Goal: Information Seeking & Learning: Find specific fact

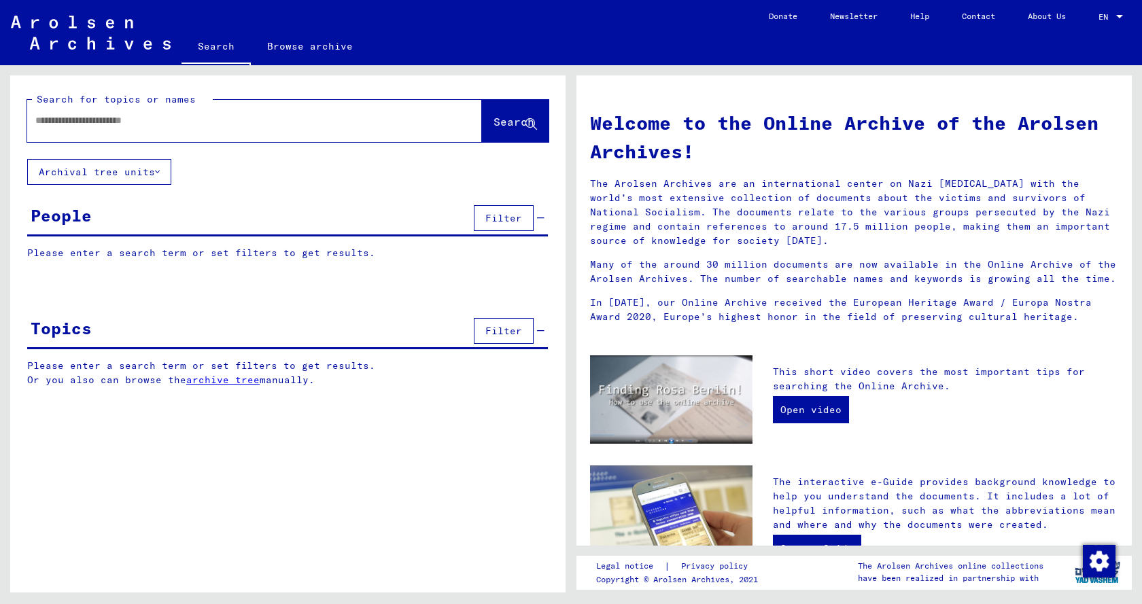
drag, startPoint x: 0, startPoint y: 0, endPoint x: 218, endPoint y: 119, distance: 248.0
click at [218, 119] on input "text" at bounding box center [238, 121] width 406 height 14
type input "**********"
click at [496, 124] on span "Search" at bounding box center [514, 122] width 41 height 14
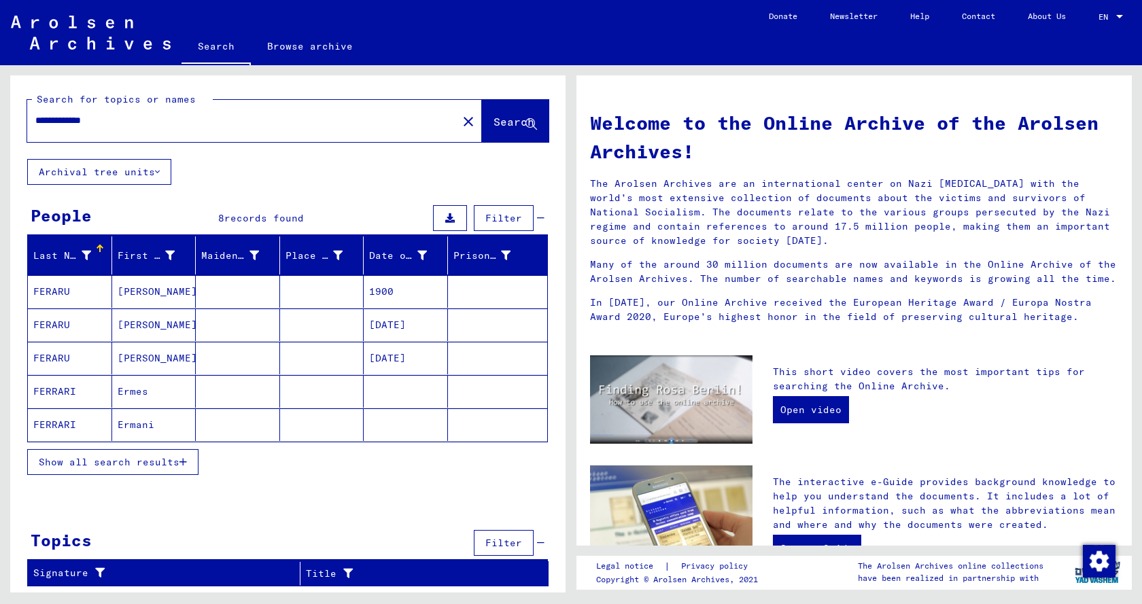
click at [70, 388] on mat-cell "FERRARI" at bounding box center [70, 391] width 84 height 33
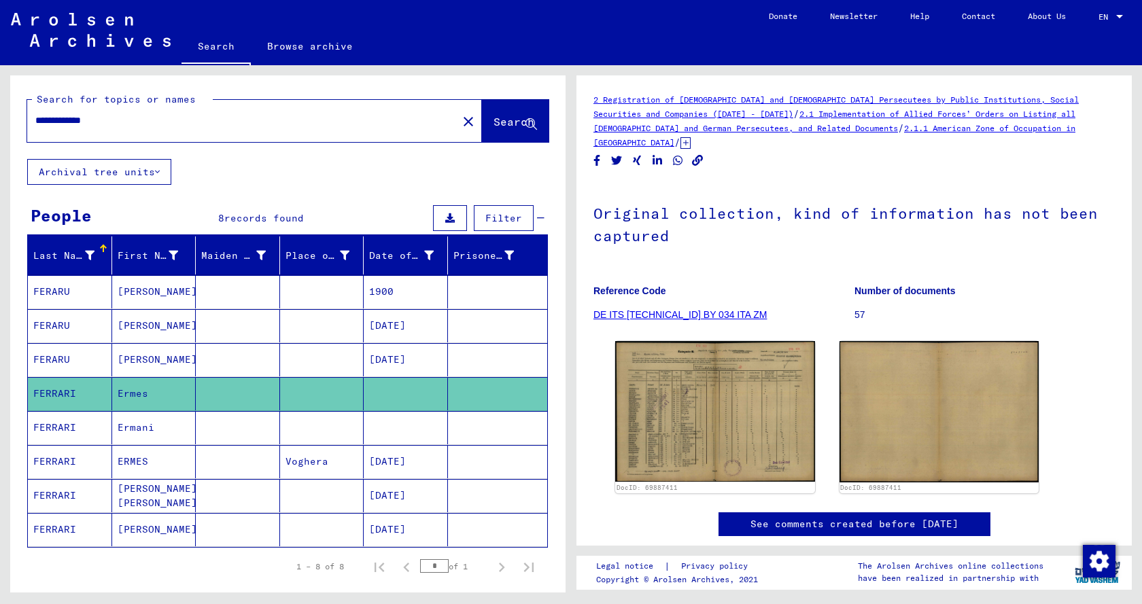
click at [70, 388] on mat-cell "FERRARI" at bounding box center [70, 393] width 84 height 33
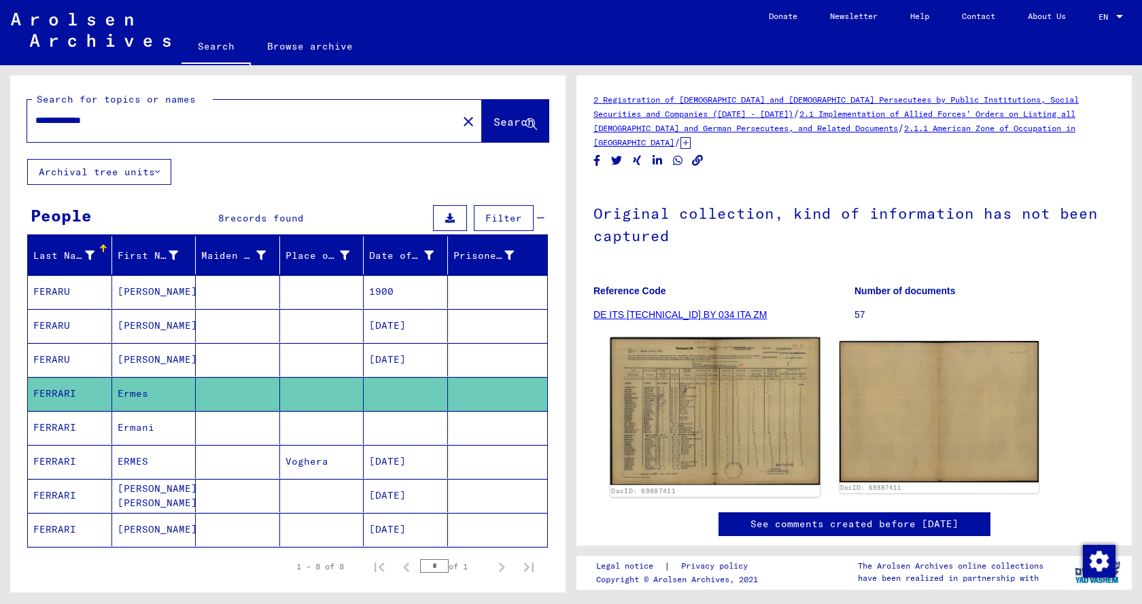
click at [711, 406] on img at bounding box center [715, 412] width 209 height 148
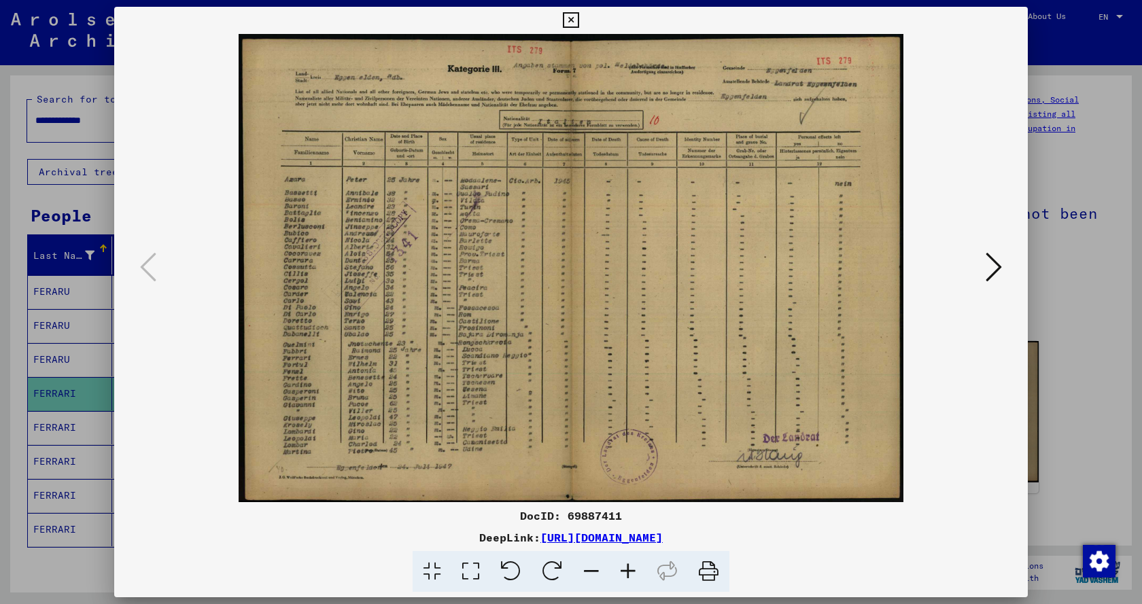
click at [711, 406] on img at bounding box center [570, 268] width 821 height 468
click at [998, 272] on icon at bounding box center [994, 267] width 16 height 33
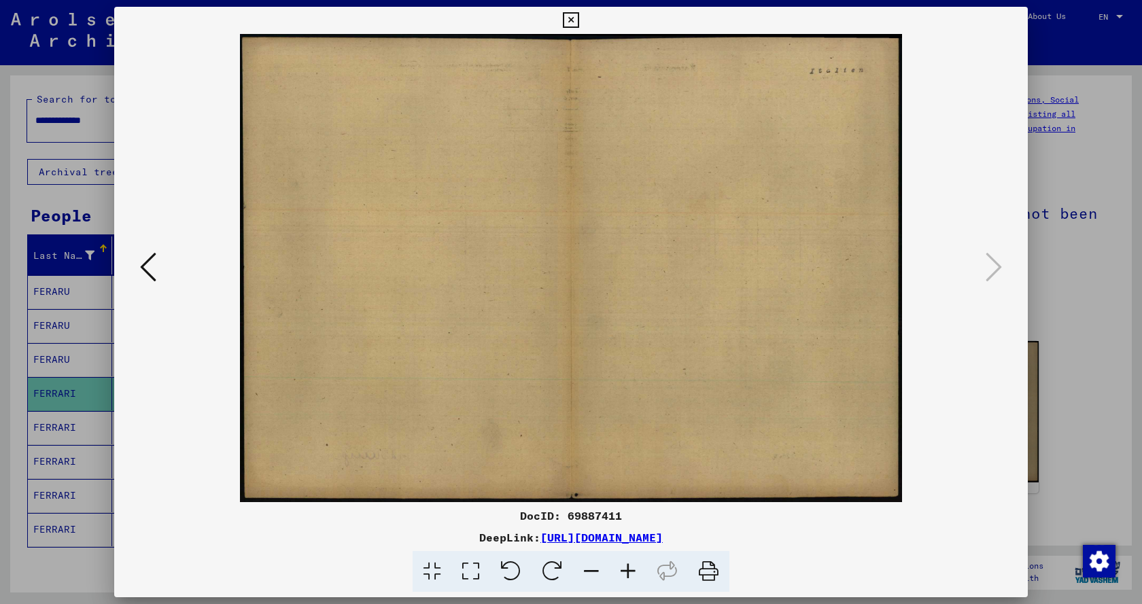
click at [148, 274] on icon at bounding box center [148, 267] width 16 height 33
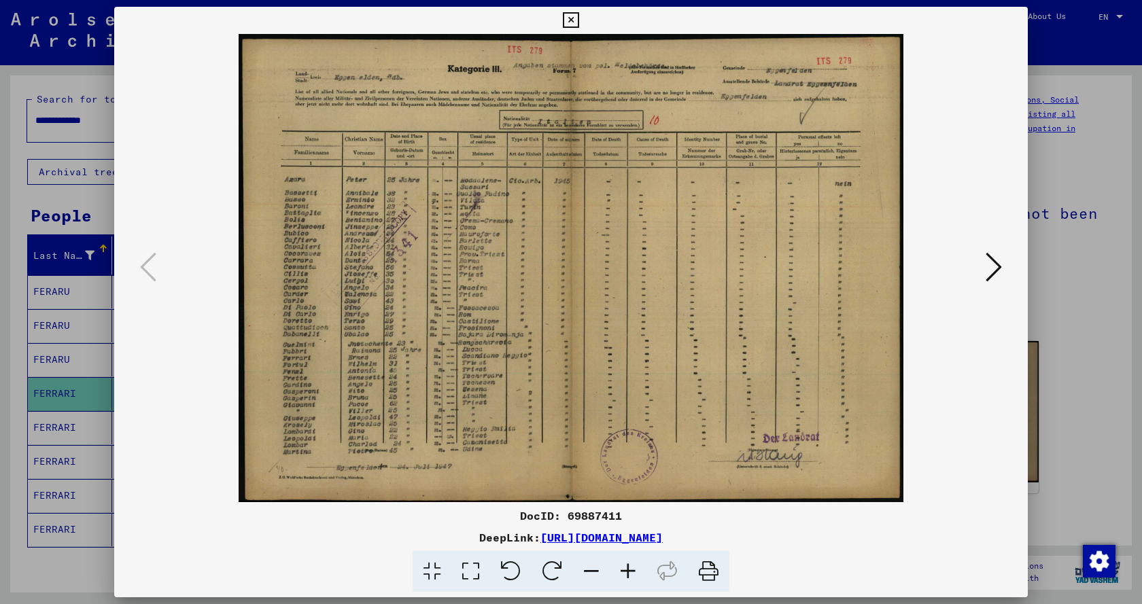
click at [629, 567] on icon at bounding box center [628, 571] width 37 height 41
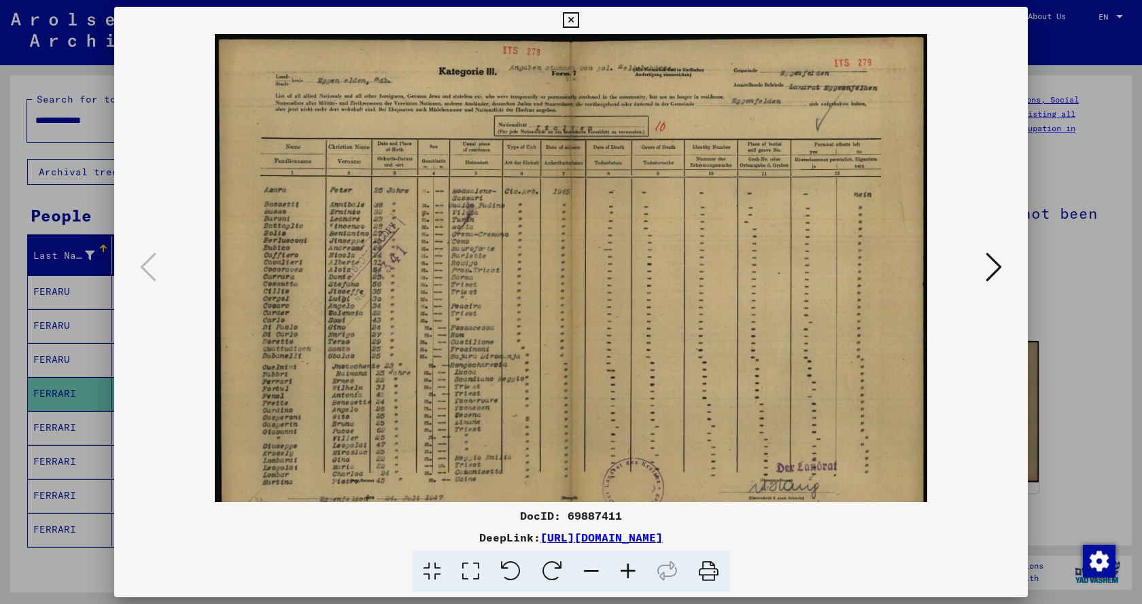
click at [629, 567] on icon at bounding box center [628, 571] width 37 height 41
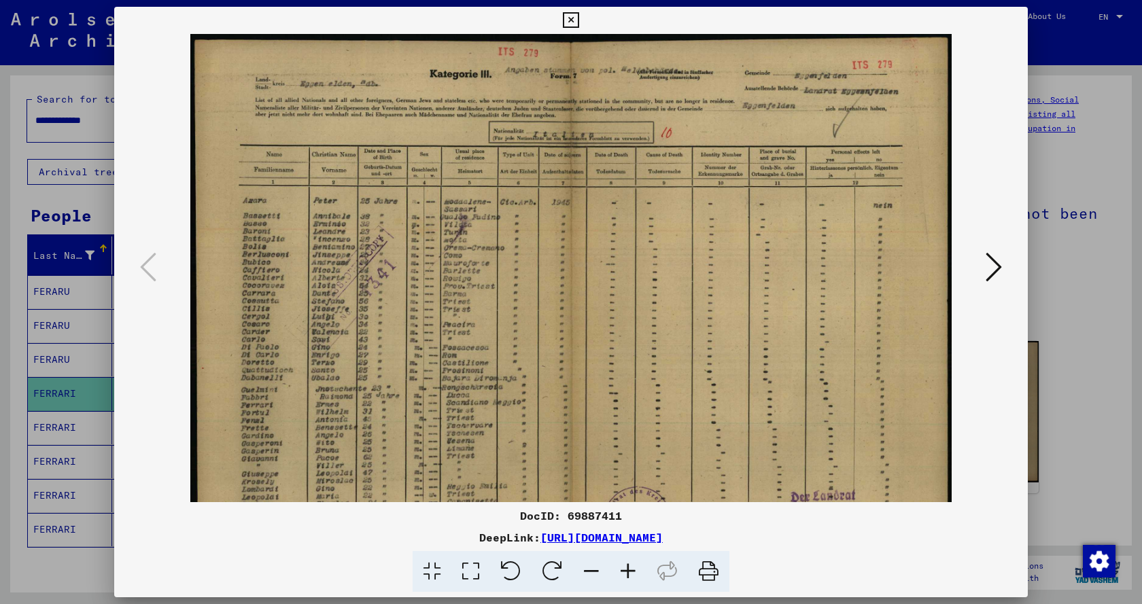
click at [629, 567] on icon at bounding box center [628, 571] width 37 height 41
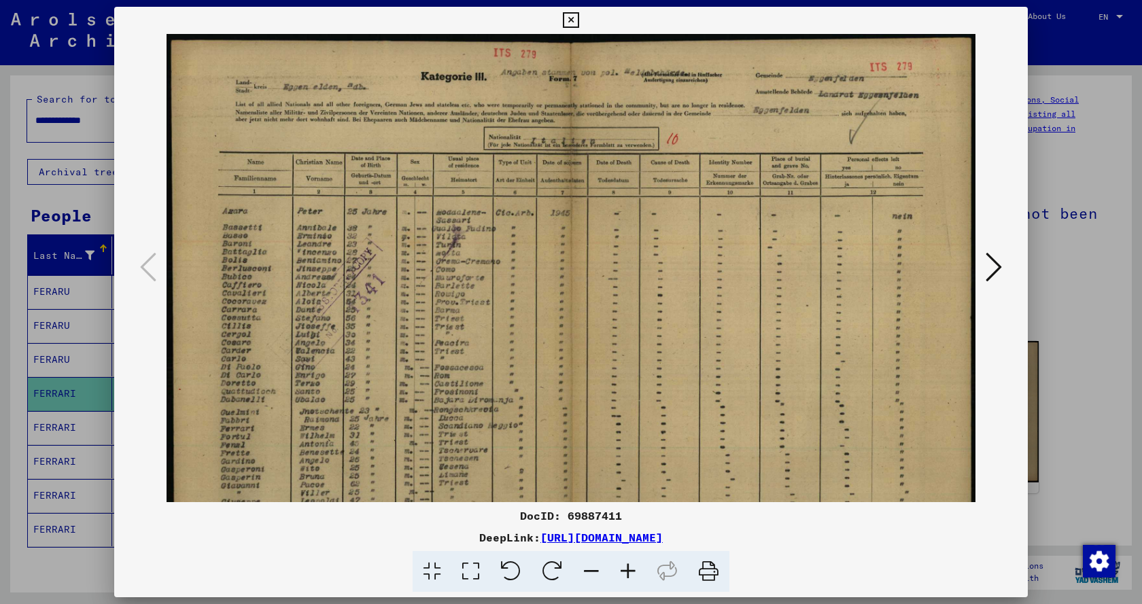
click at [630, 567] on icon at bounding box center [628, 571] width 37 height 41
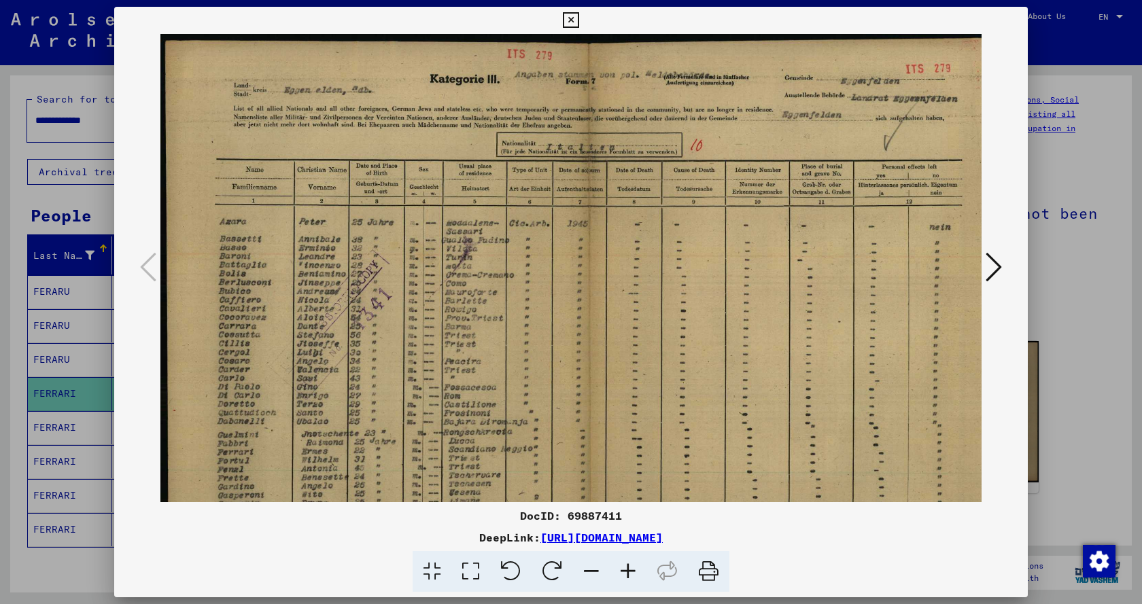
click at [630, 566] on icon at bounding box center [628, 571] width 37 height 41
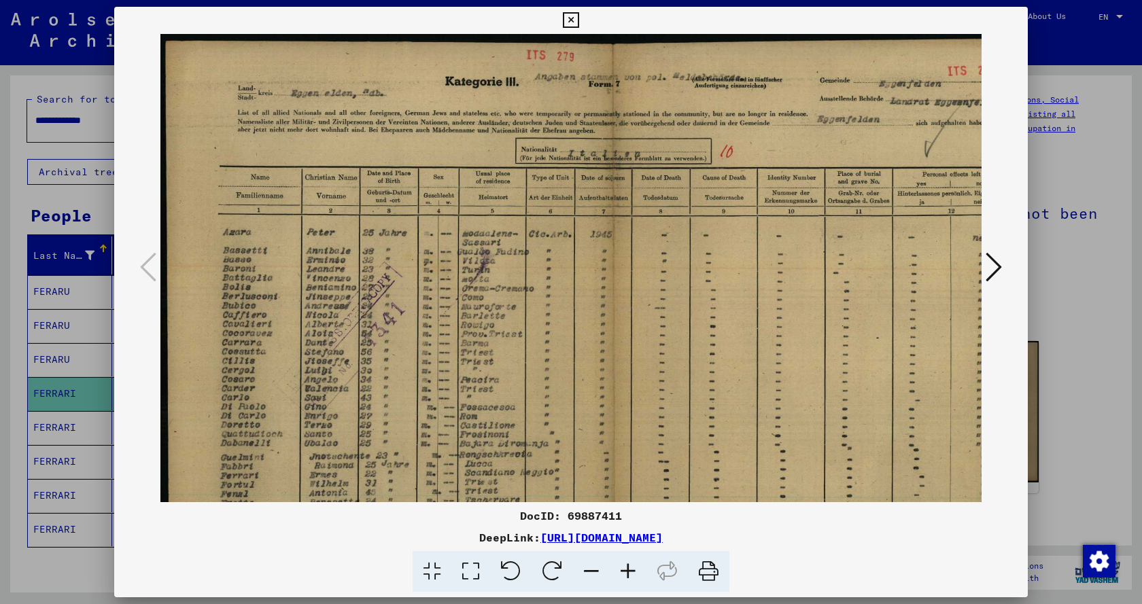
click at [630, 566] on icon at bounding box center [628, 571] width 37 height 41
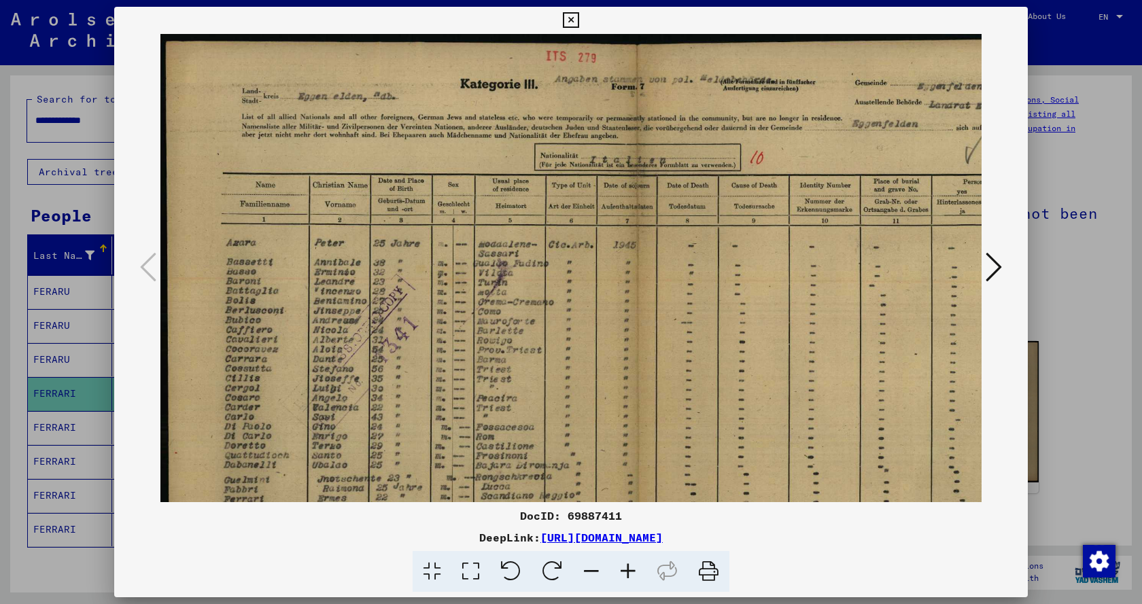
click at [630, 566] on icon at bounding box center [628, 571] width 37 height 41
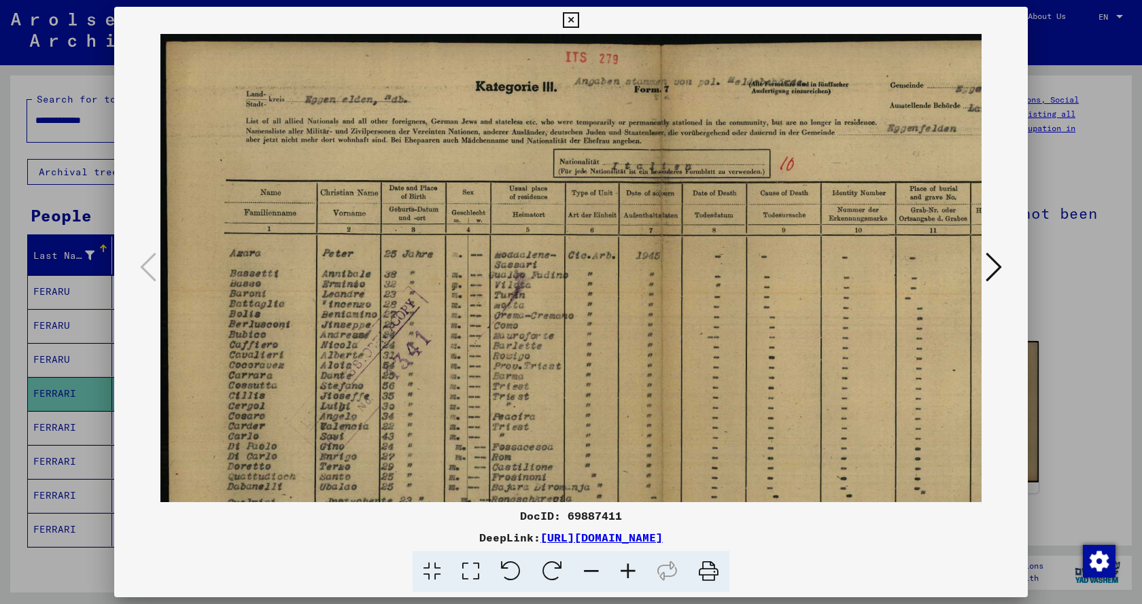
click at [630, 566] on icon at bounding box center [628, 571] width 37 height 41
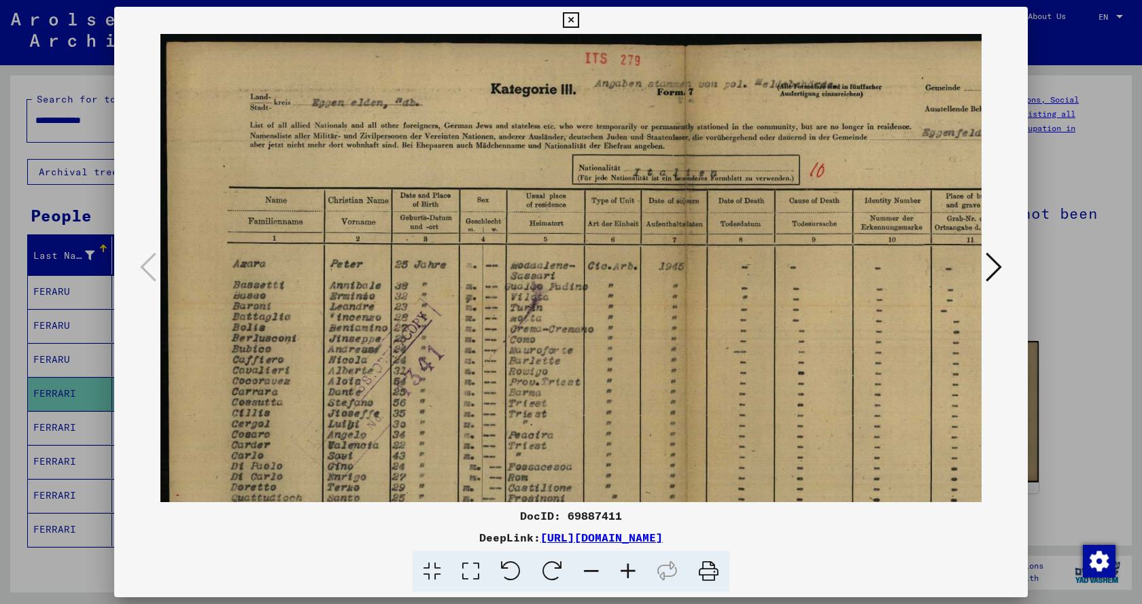
click at [630, 566] on icon at bounding box center [628, 571] width 37 height 41
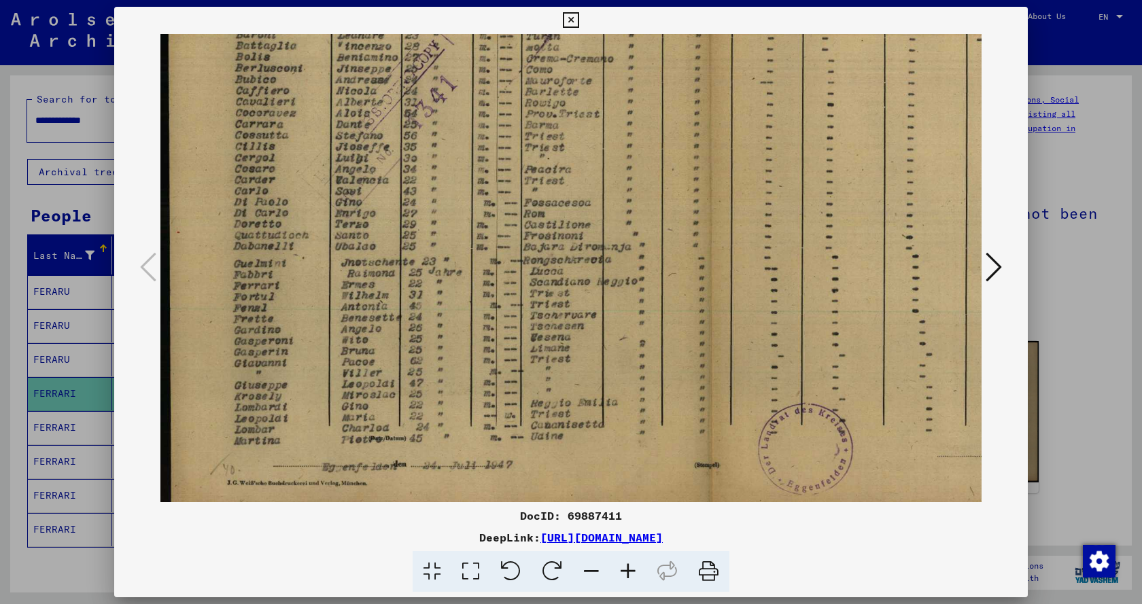
scroll to position [292, 0]
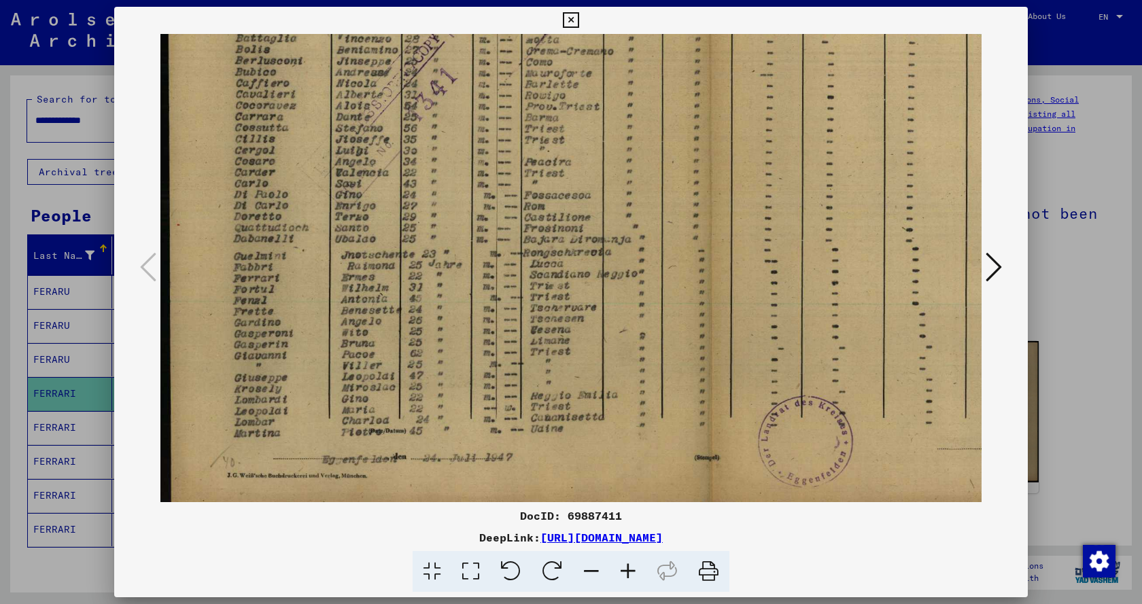
drag, startPoint x: 534, startPoint y: 395, endPoint x: 565, endPoint y: 103, distance: 293.3
click at [565, 103] on img at bounding box center [709, 129] width 1099 height 774
click at [1052, 36] on div at bounding box center [571, 302] width 1142 height 604
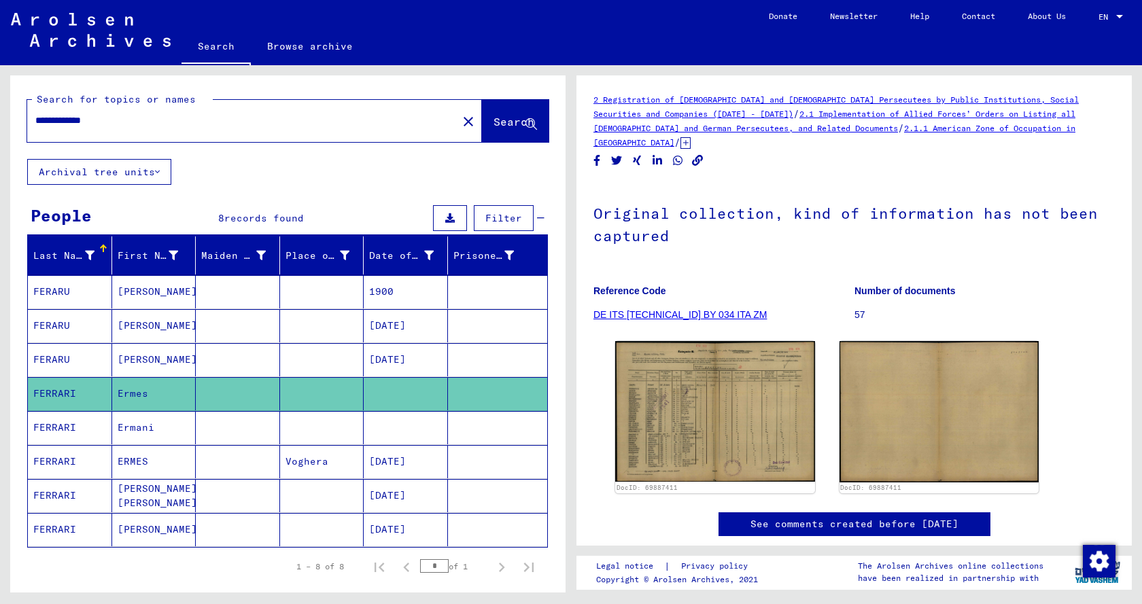
click at [398, 462] on mat-cell "07/13/1913" at bounding box center [406, 461] width 84 height 33
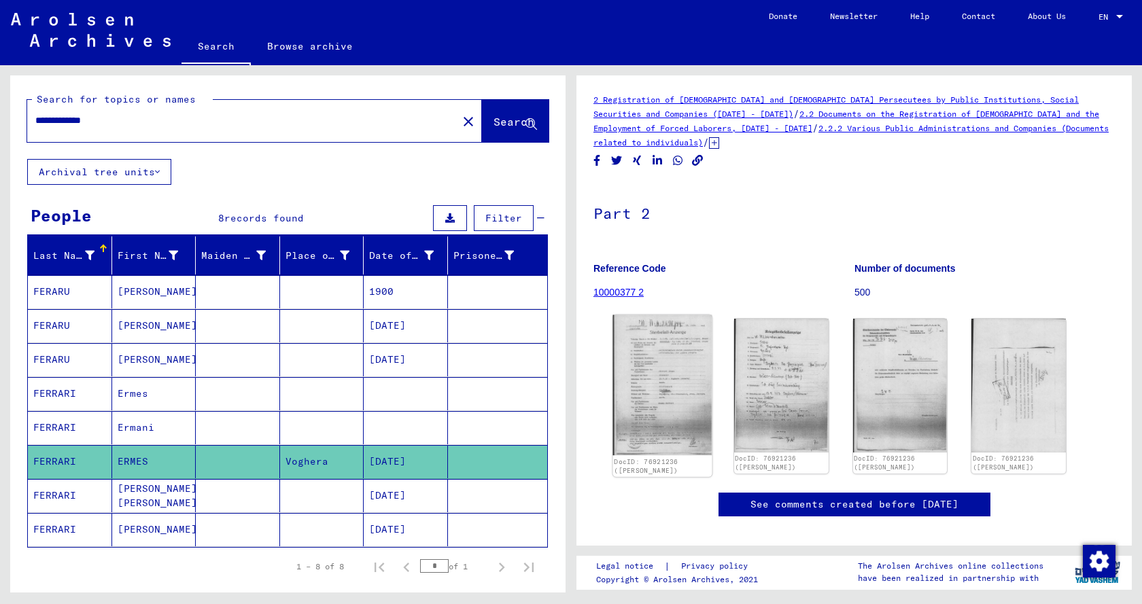
click at [665, 371] on img at bounding box center [662, 385] width 99 height 141
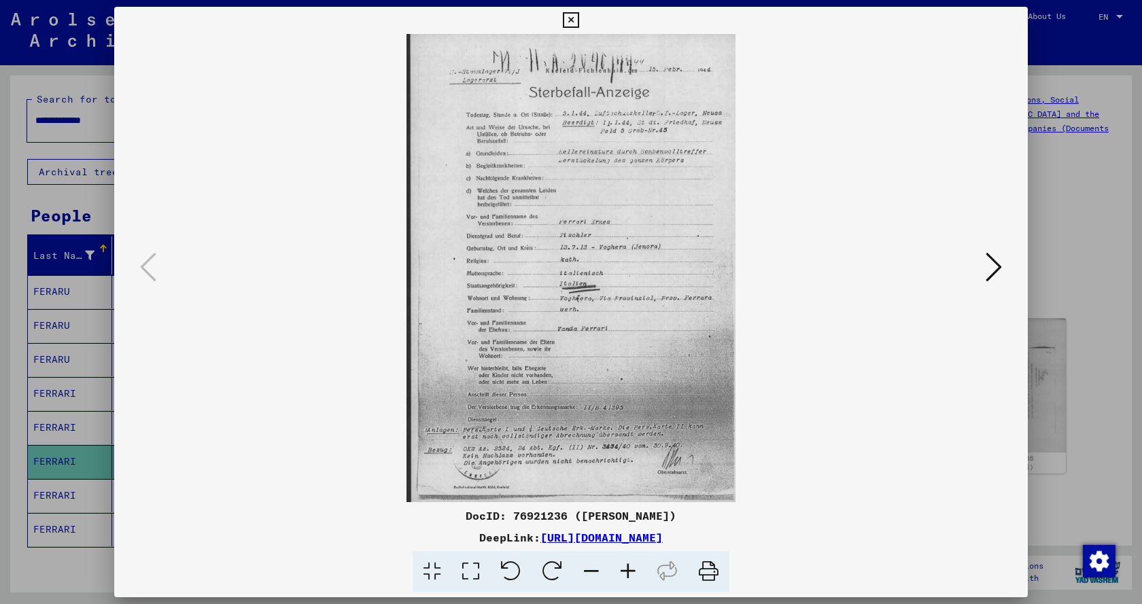
click at [989, 362] on div at bounding box center [571, 268] width 914 height 468
click at [997, 271] on icon at bounding box center [994, 267] width 16 height 33
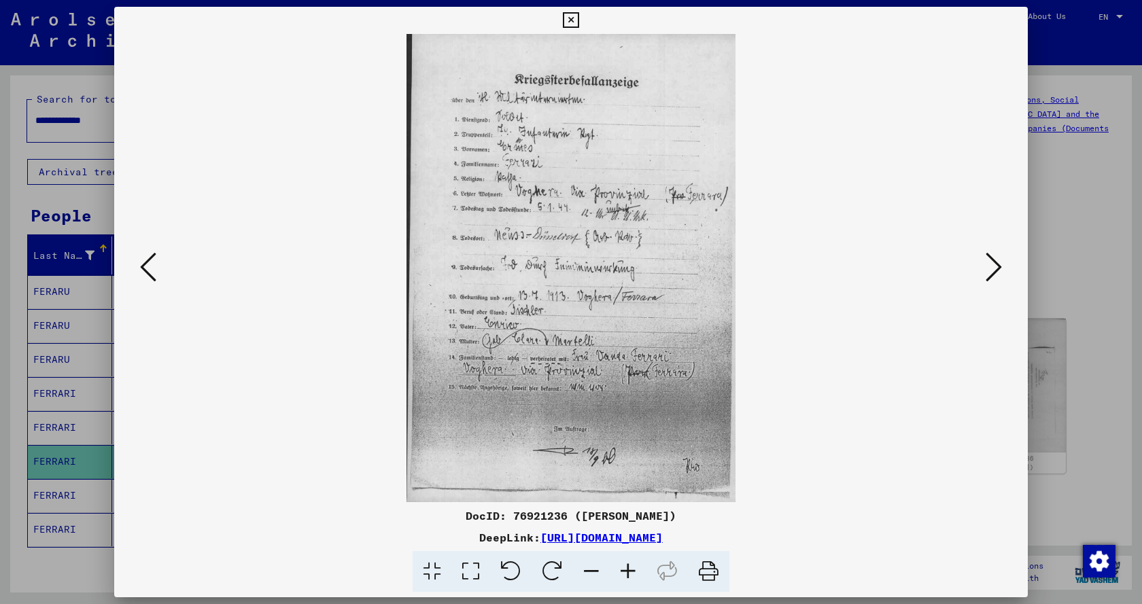
click at [997, 264] on icon at bounding box center [994, 267] width 16 height 33
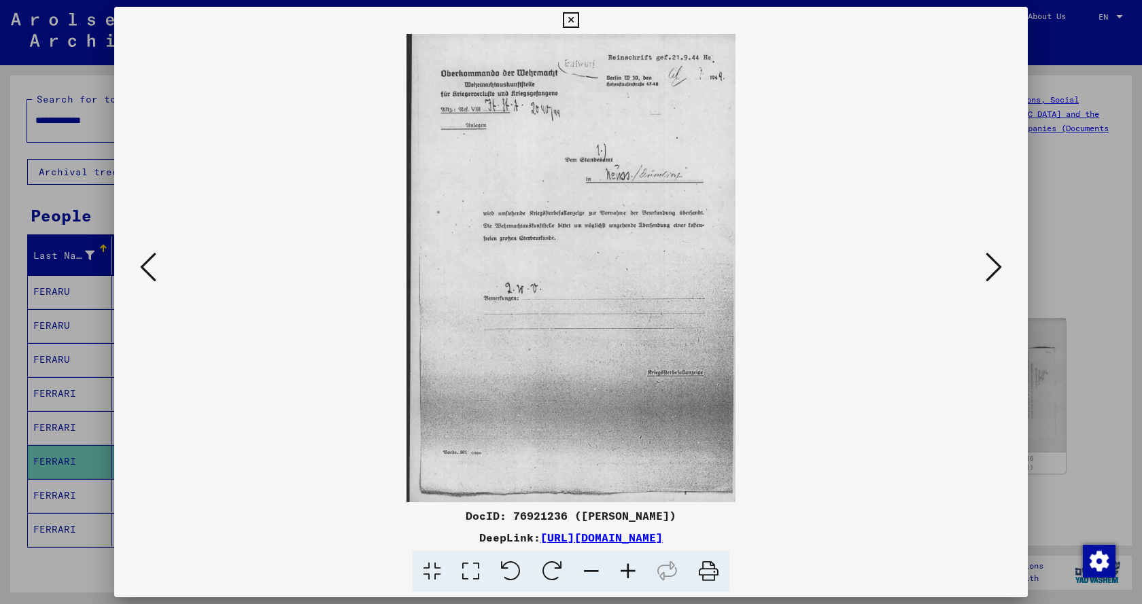
click at [996, 267] on icon at bounding box center [994, 267] width 16 height 33
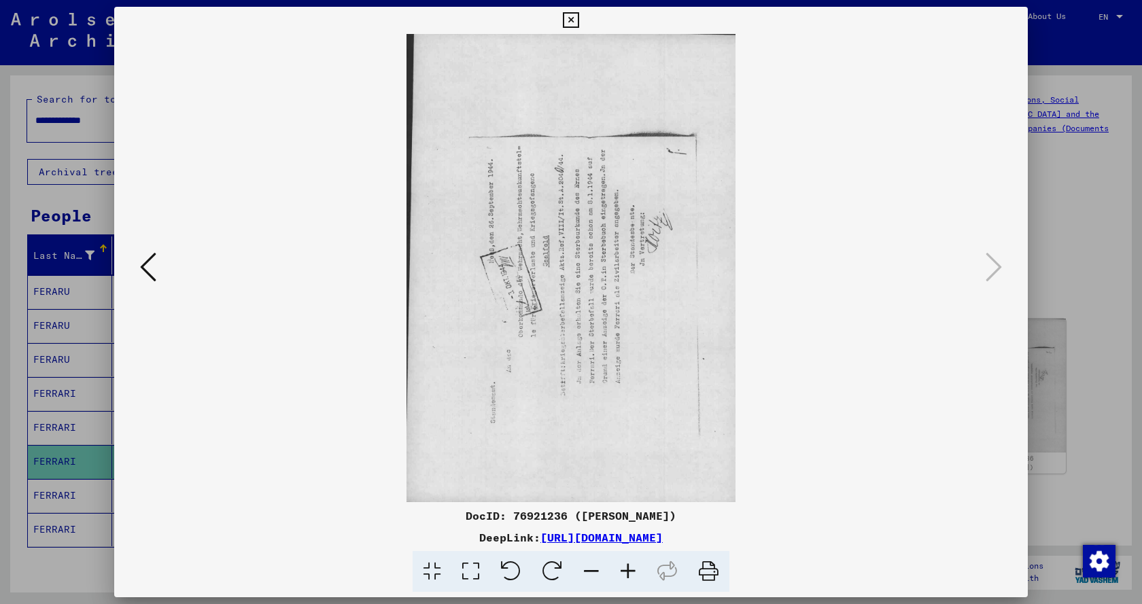
click at [946, 315] on img at bounding box center [570, 268] width 821 height 468
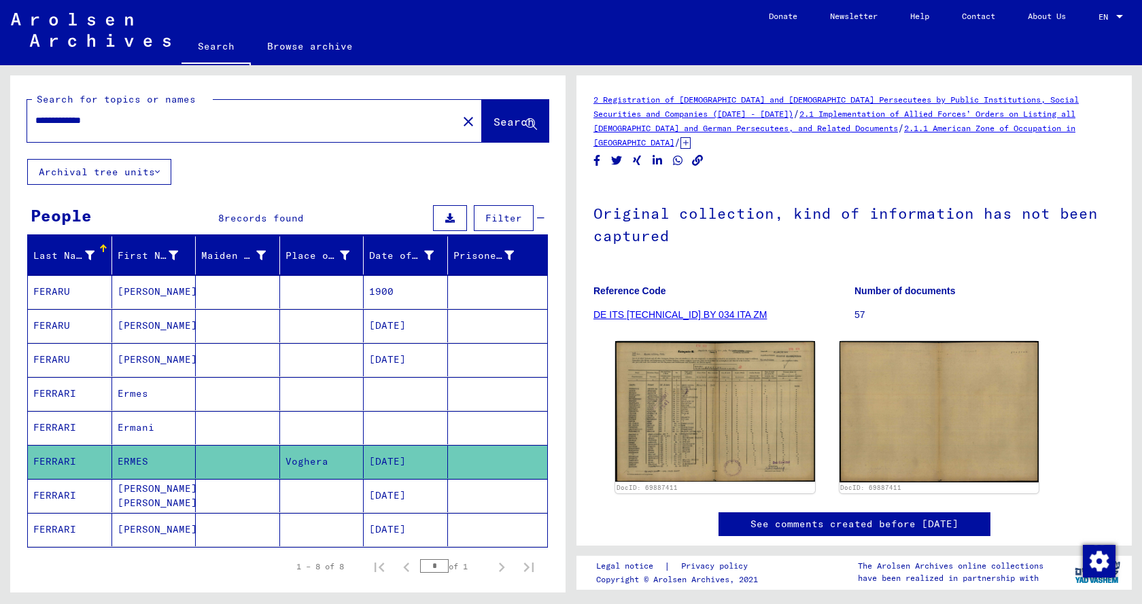
click at [405, 464] on mat-cell "07/13/1913" at bounding box center [406, 461] width 84 height 33
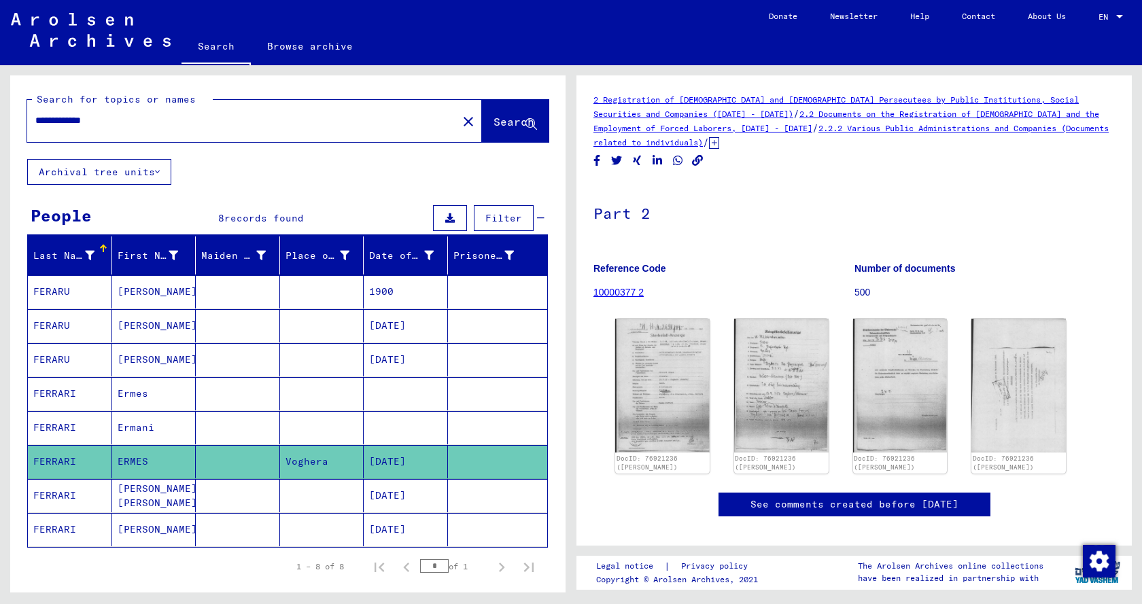
click at [405, 464] on mat-cell "07/13/1913" at bounding box center [406, 461] width 84 height 33
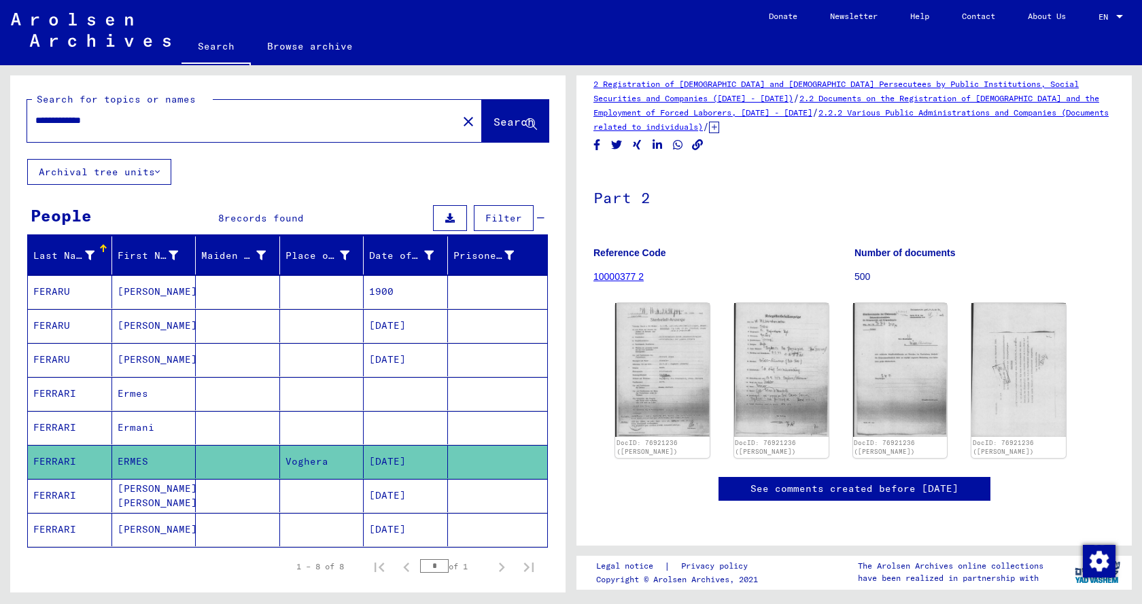
scroll to position [257, 0]
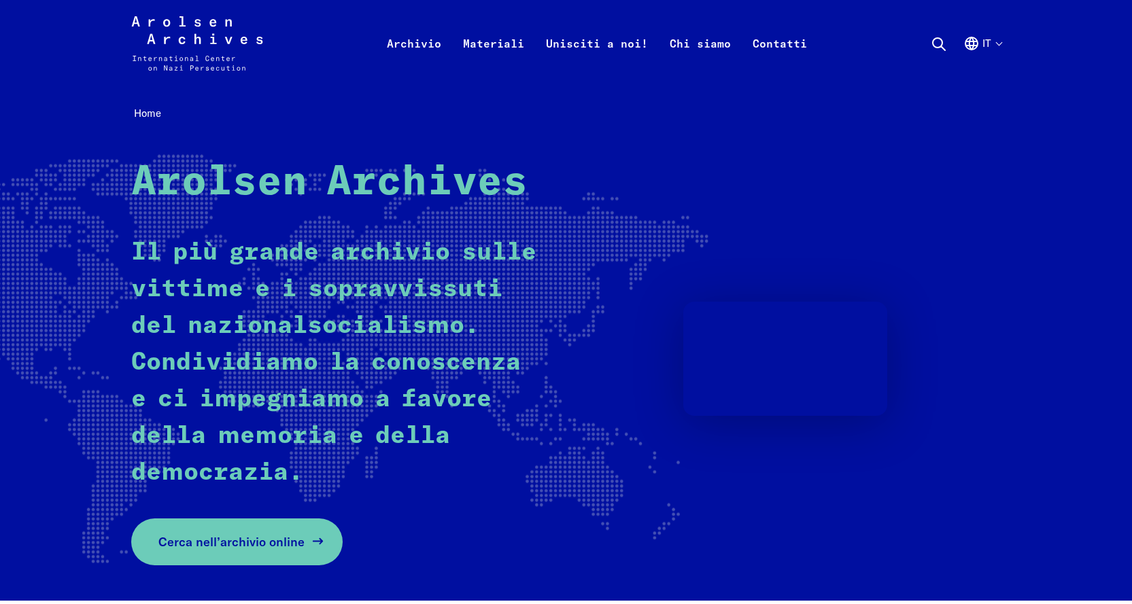
click at [217, 551] on span "Cerca nell’archivio online" at bounding box center [231, 542] width 146 height 18
